Goal: Find specific page/section: Find specific page/section

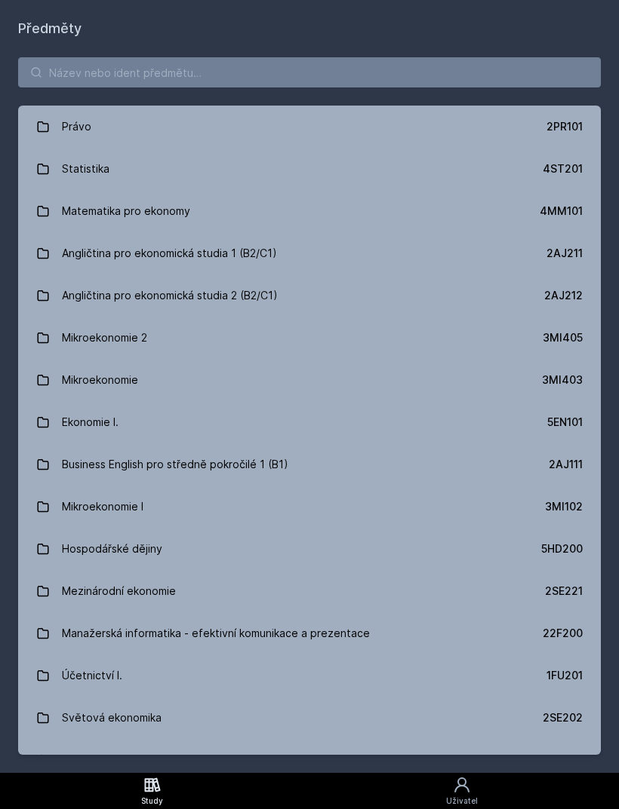
click at [158, 517] on link "Mikroekonomie I 3MI102" at bounding box center [309, 507] width 582 height 42
click at [358, 66] on input "search" at bounding box center [309, 72] width 582 height 30
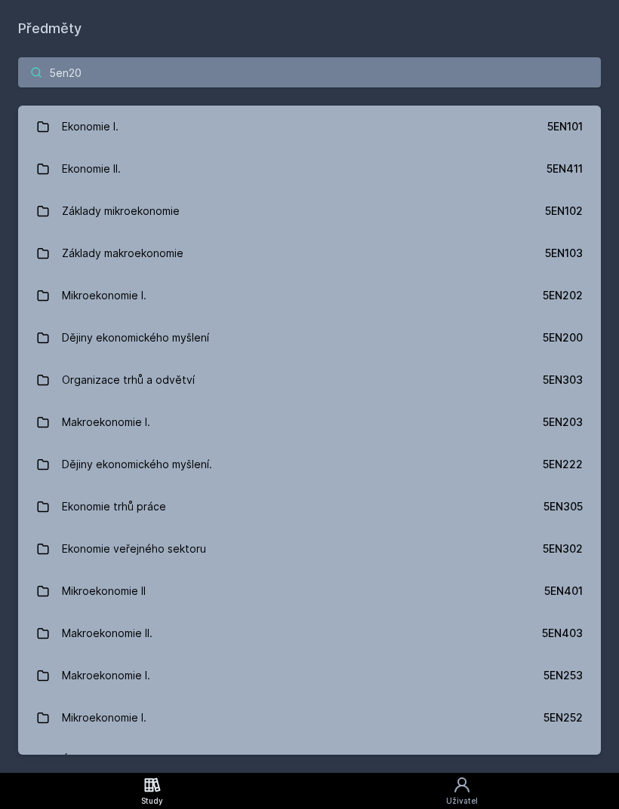
type input "5en202"
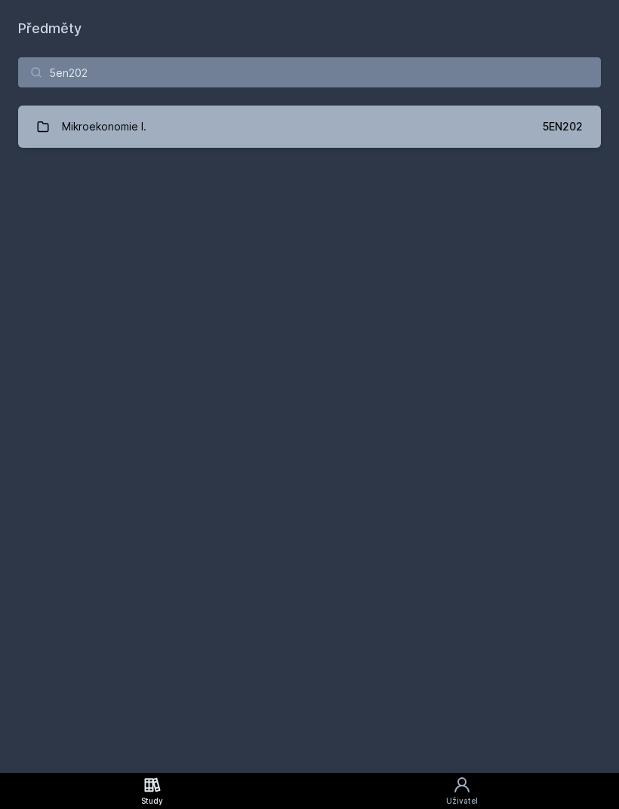
click at [479, 130] on link "Mikroekonomie I. 5EN202" at bounding box center [309, 127] width 582 height 42
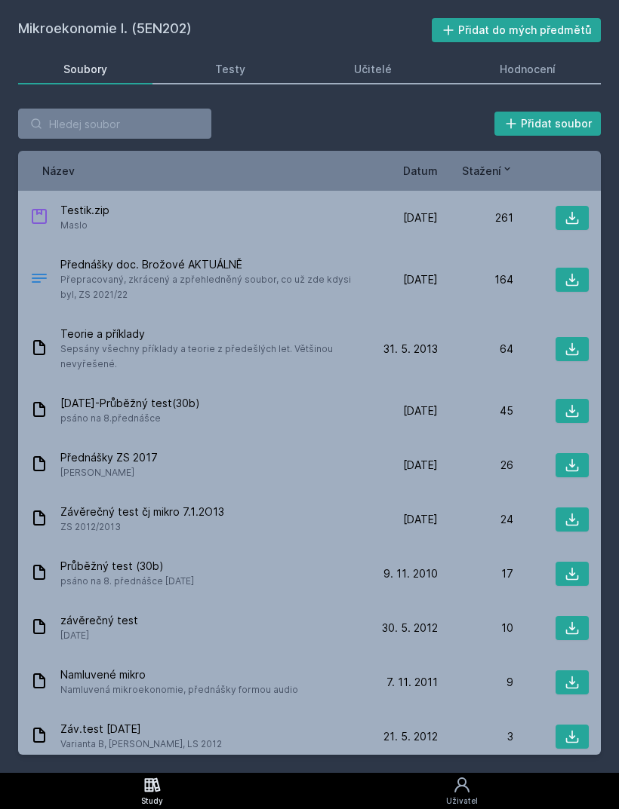
click at [574, 281] on icon at bounding box center [571, 279] width 15 height 15
click at [577, 221] on icon at bounding box center [572, 218] width 13 height 13
